Goal: Check status: Check status

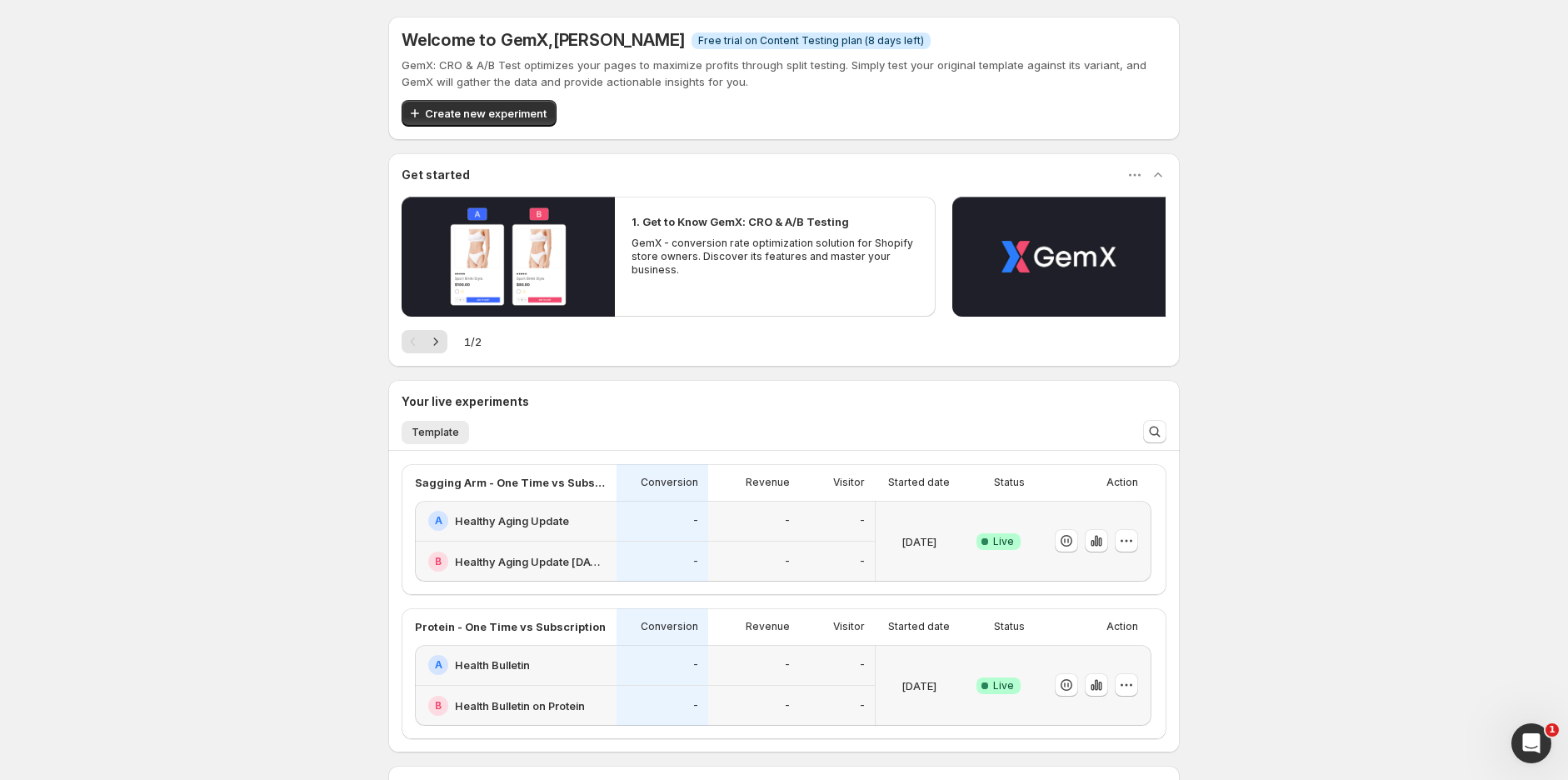
click at [714, 528] on div "-" at bounding box center [754, 521] width 92 height 41
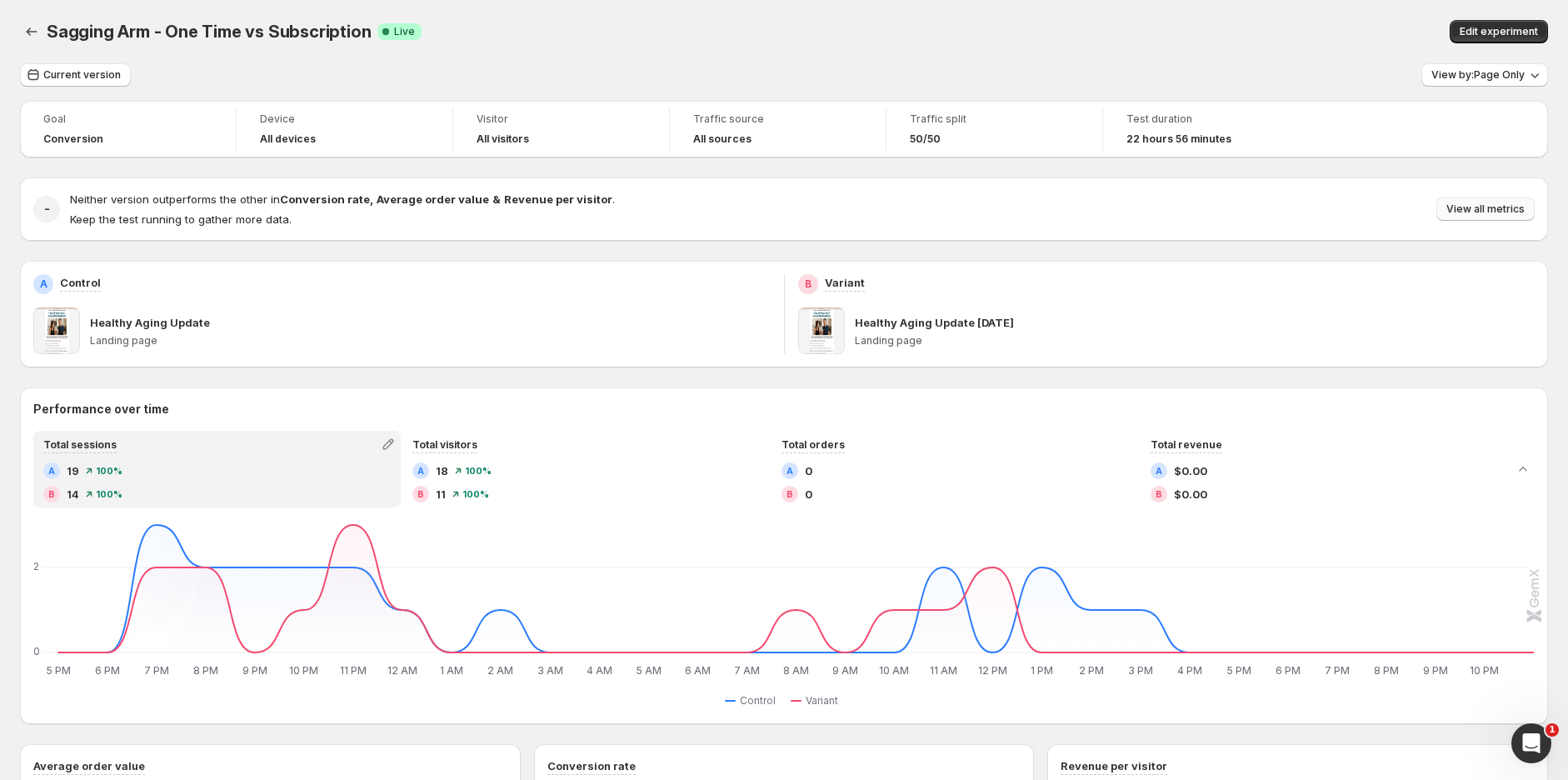
click at [1511, 205] on span "View all metrics" at bounding box center [1485, 209] width 78 height 14
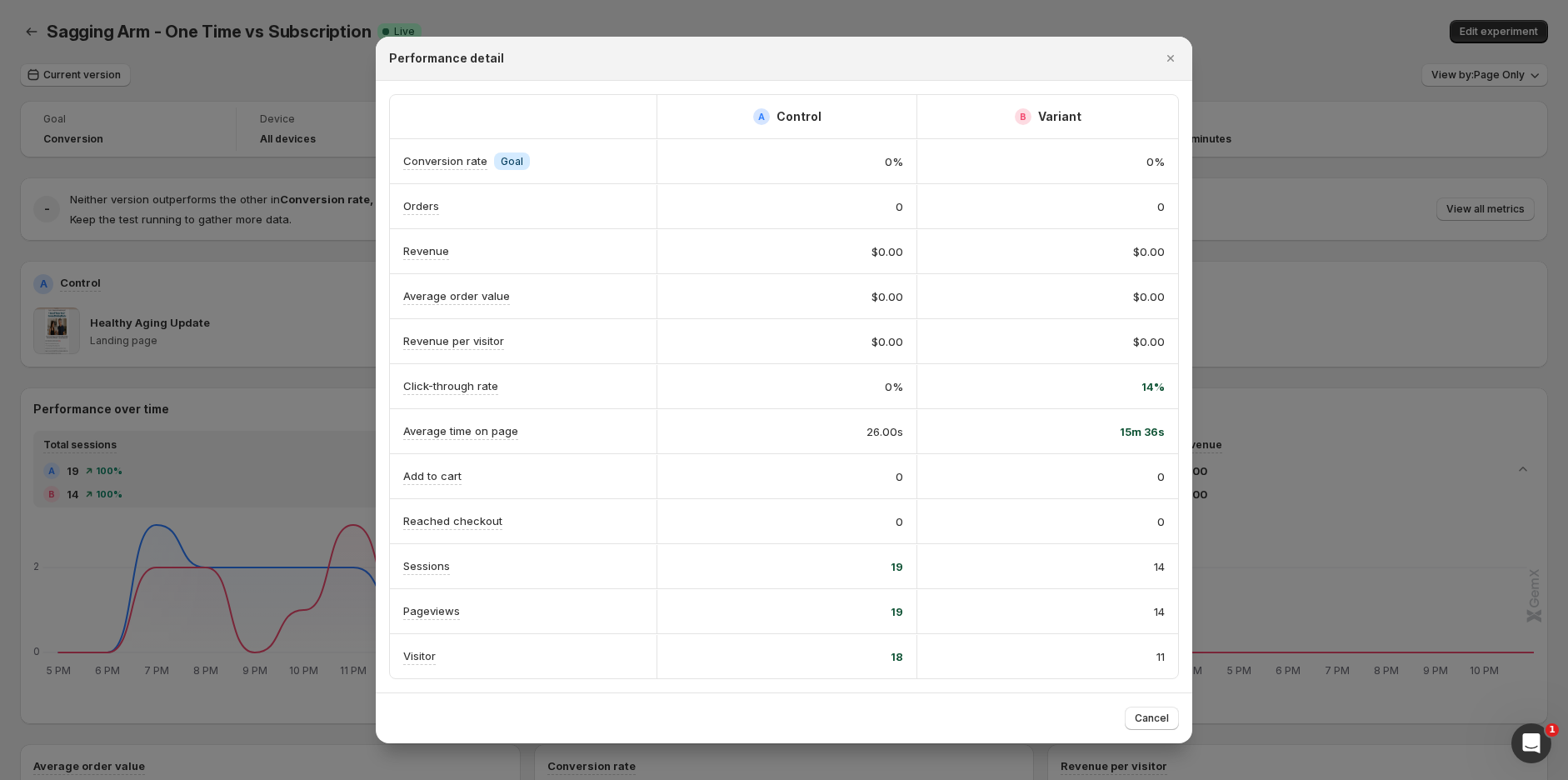
drag, startPoint x: 1177, startPoint y: 55, endPoint x: 875, endPoint y: 27, distance: 303.3
click at [1176, 55] on icon "Close" at bounding box center [1171, 58] width 17 height 17
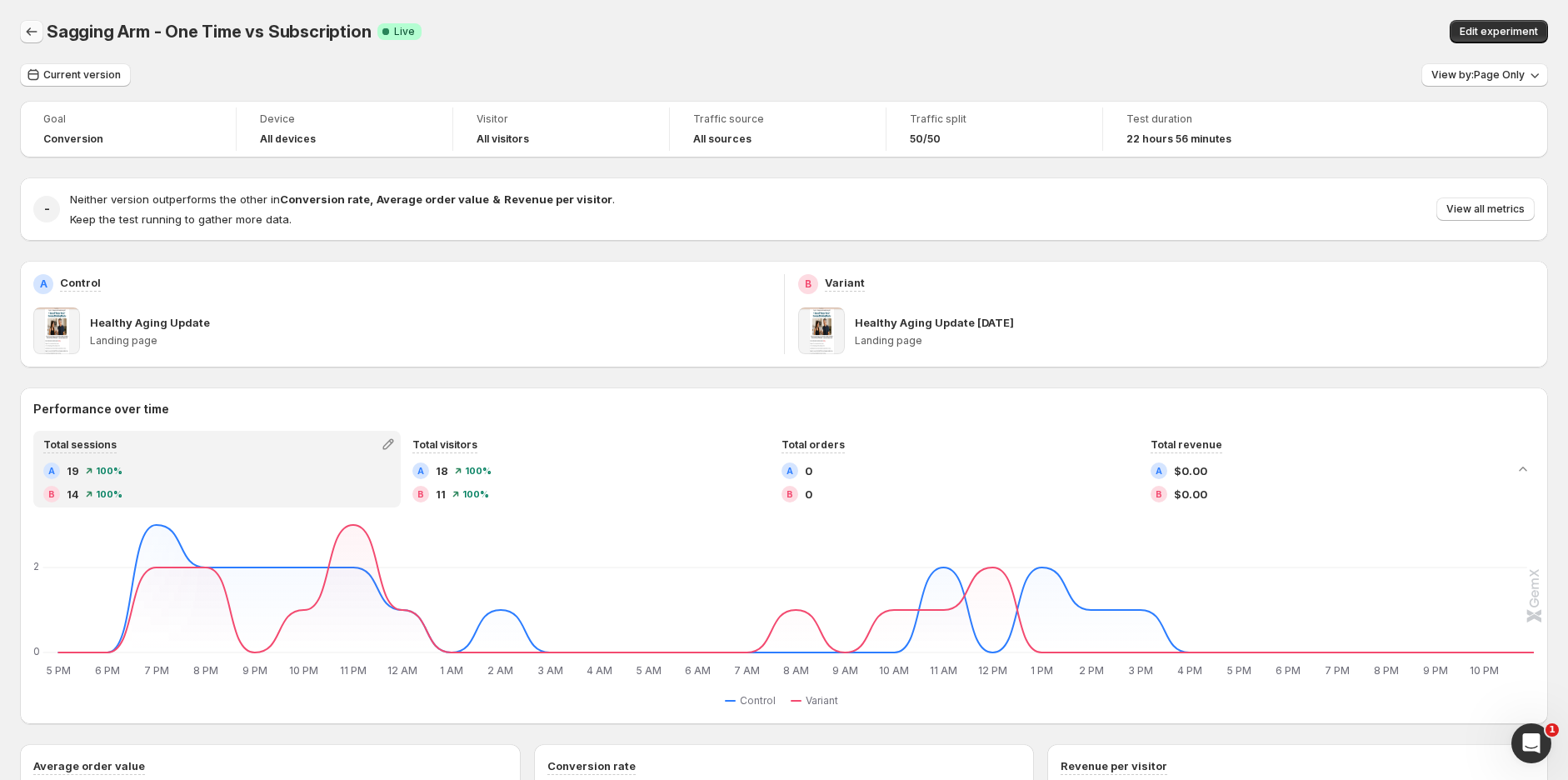
click at [27, 40] on button "Back" at bounding box center [31, 31] width 23 height 23
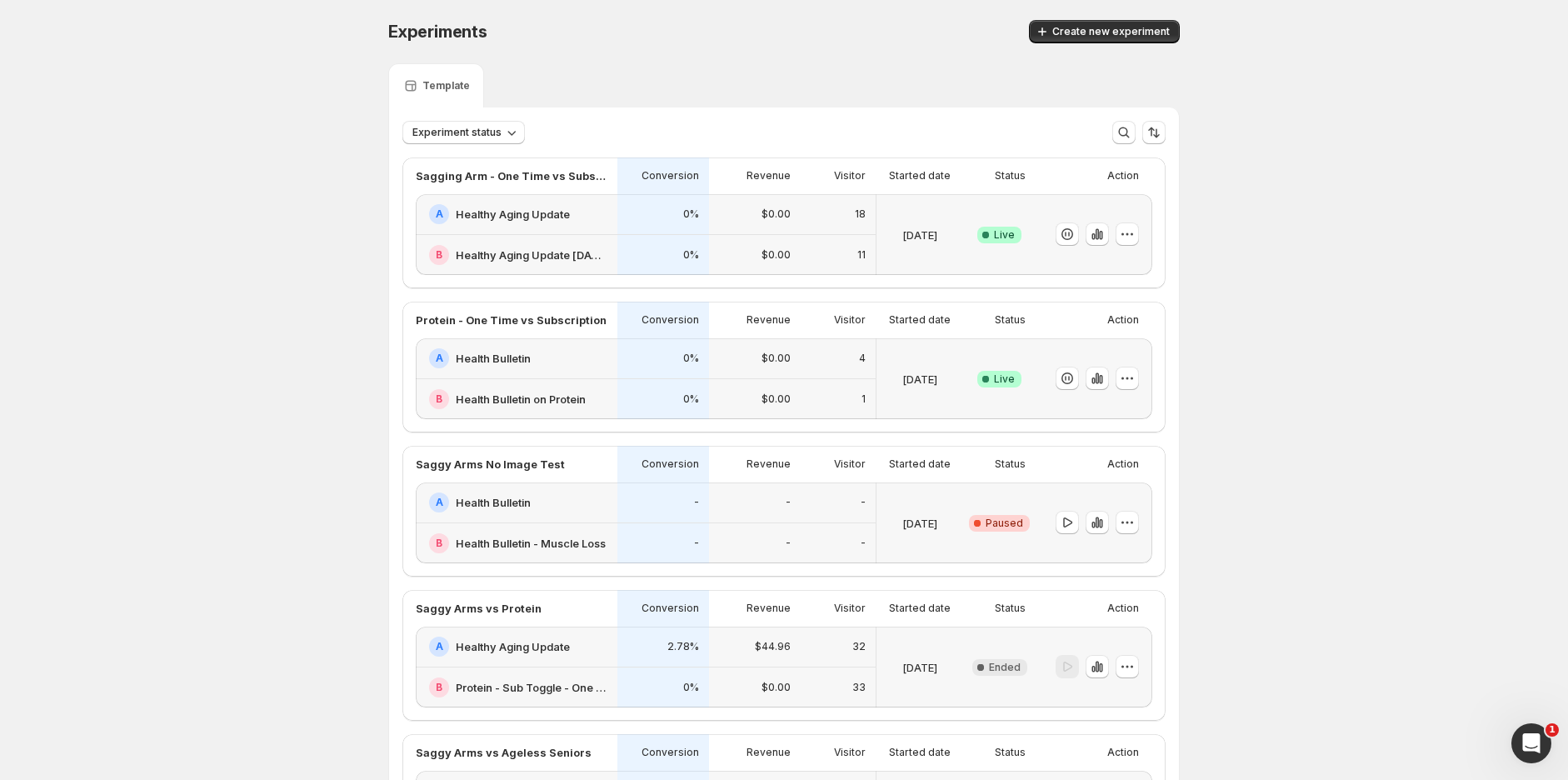
click at [801, 54] on div "Experiments. This page is ready Experiments Create new experiment" at bounding box center [784, 31] width 792 height 63
click at [546, 358] on div "A Health Bulletin" at bounding box center [518, 359] width 178 height 20
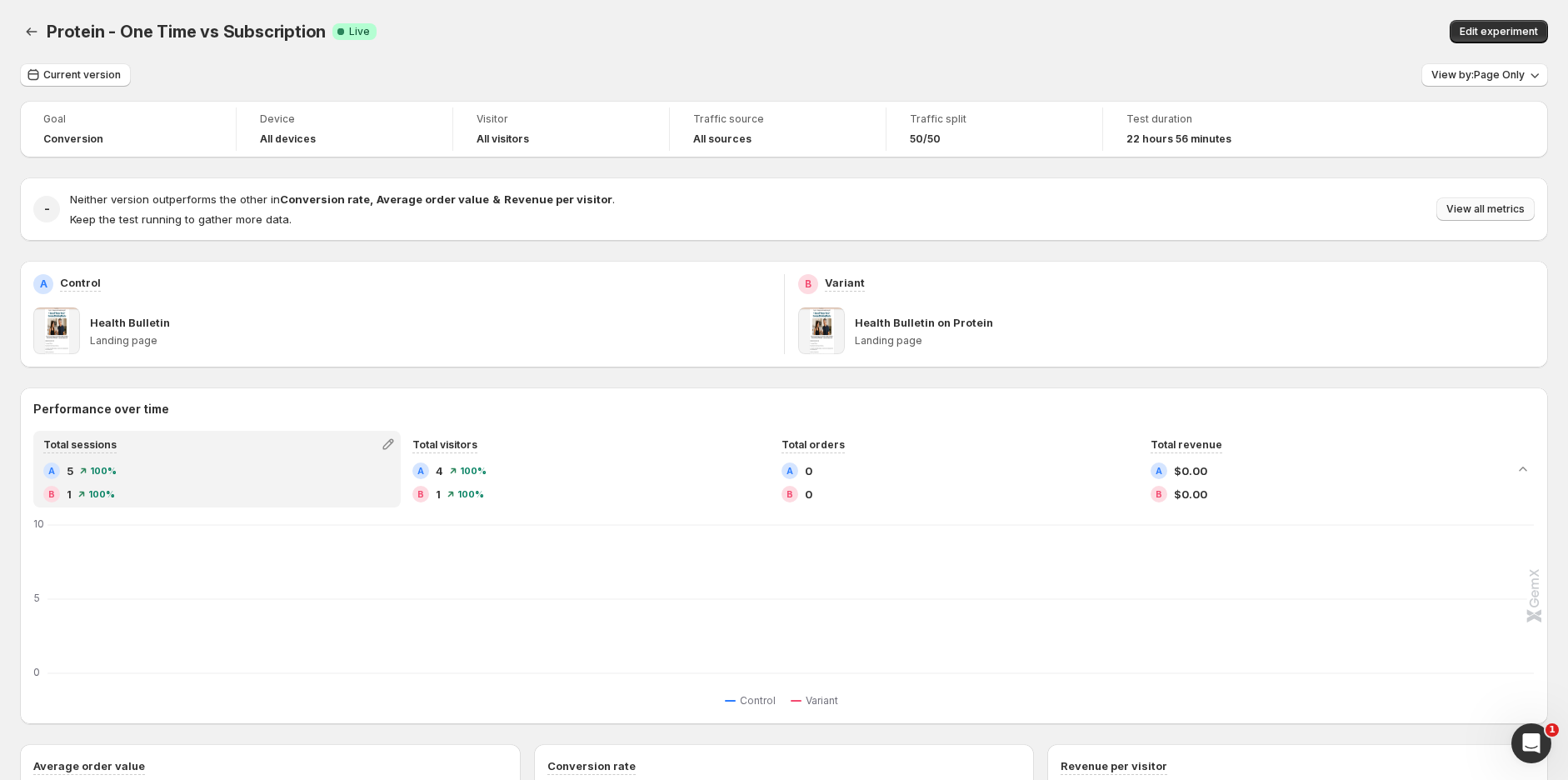
click at [1513, 207] on span "View all metrics" at bounding box center [1485, 209] width 78 height 14
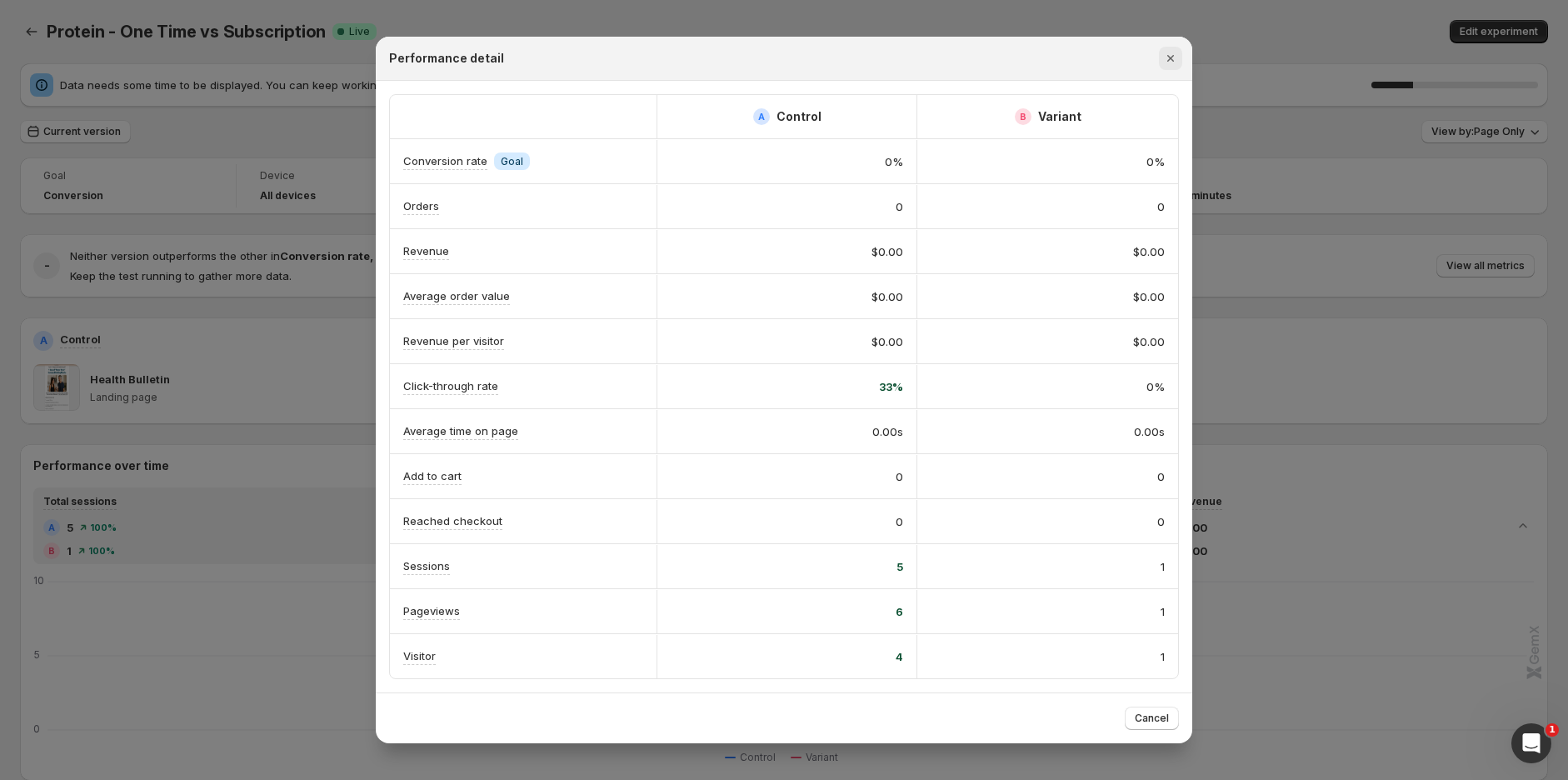
click at [1171, 55] on icon "Close" at bounding box center [1171, 58] width 17 height 17
